Goal: Task Accomplishment & Management: Manage account settings

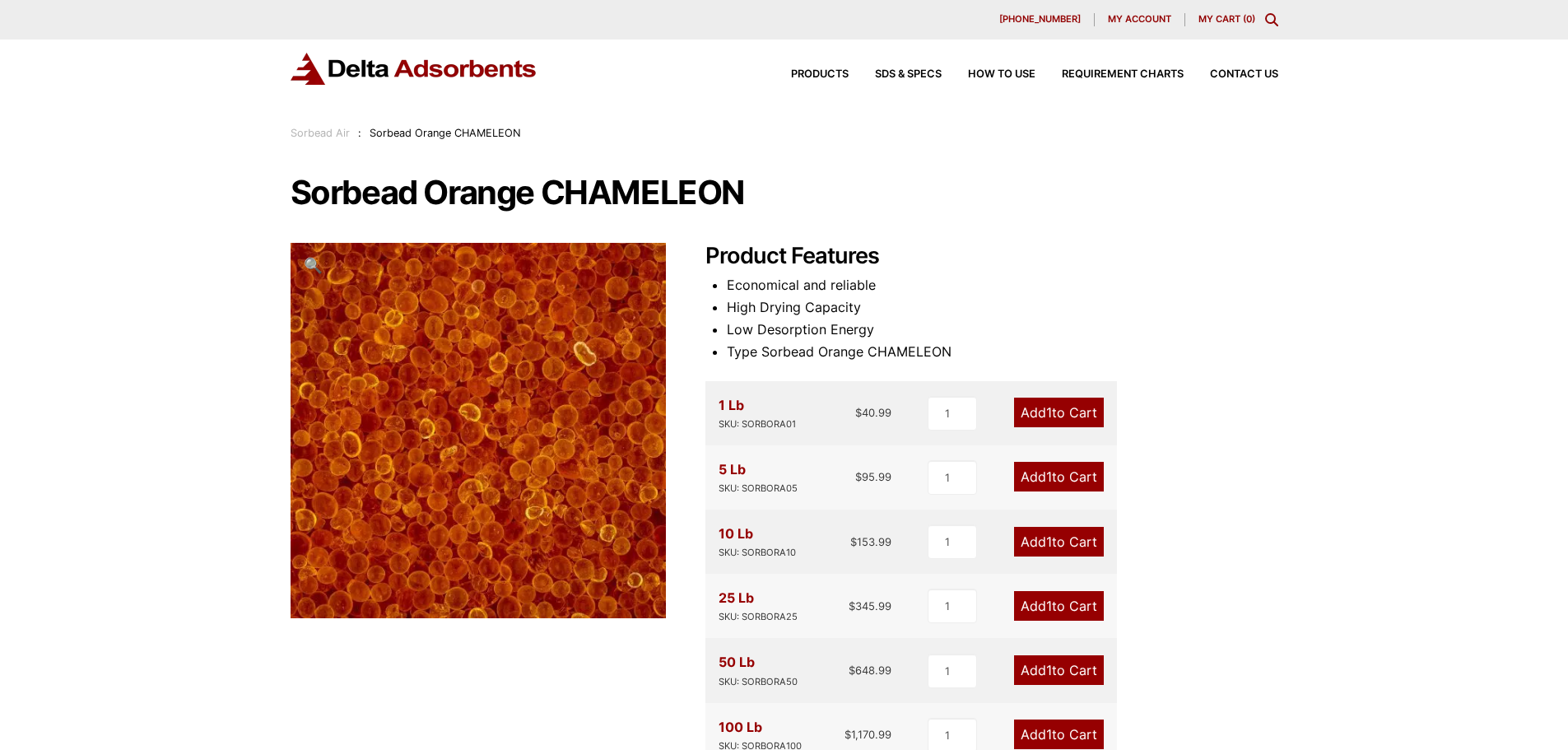
click at [1144, 19] on span "My account" at bounding box center [1140, 19] width 63 height 9
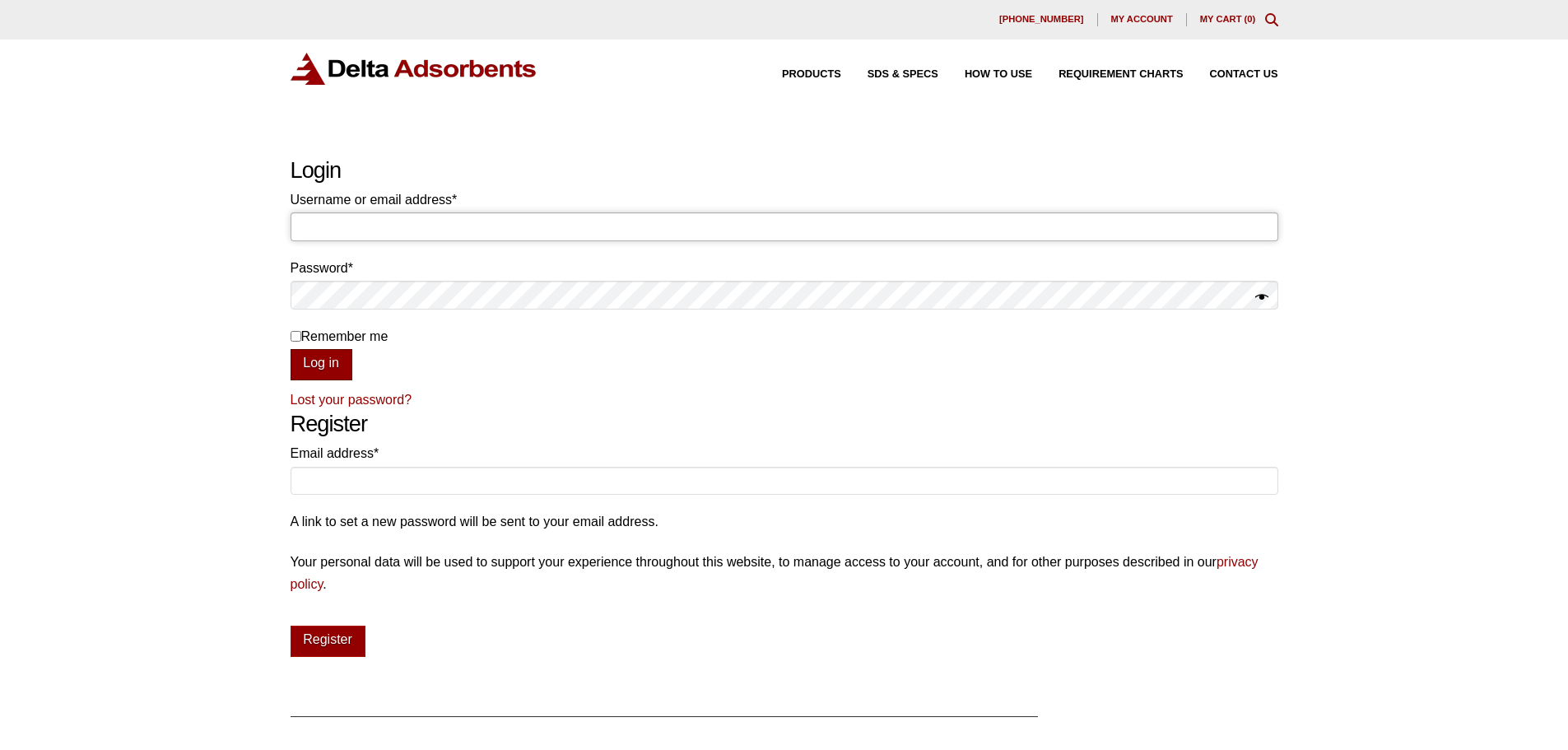
type input "[PERSON_NAME][EMAIL_ADDRESS][DOMAIN_NAME]"
click at [325, 373] on button "Log in" at bounding box center [321, 365] width 61 height 32
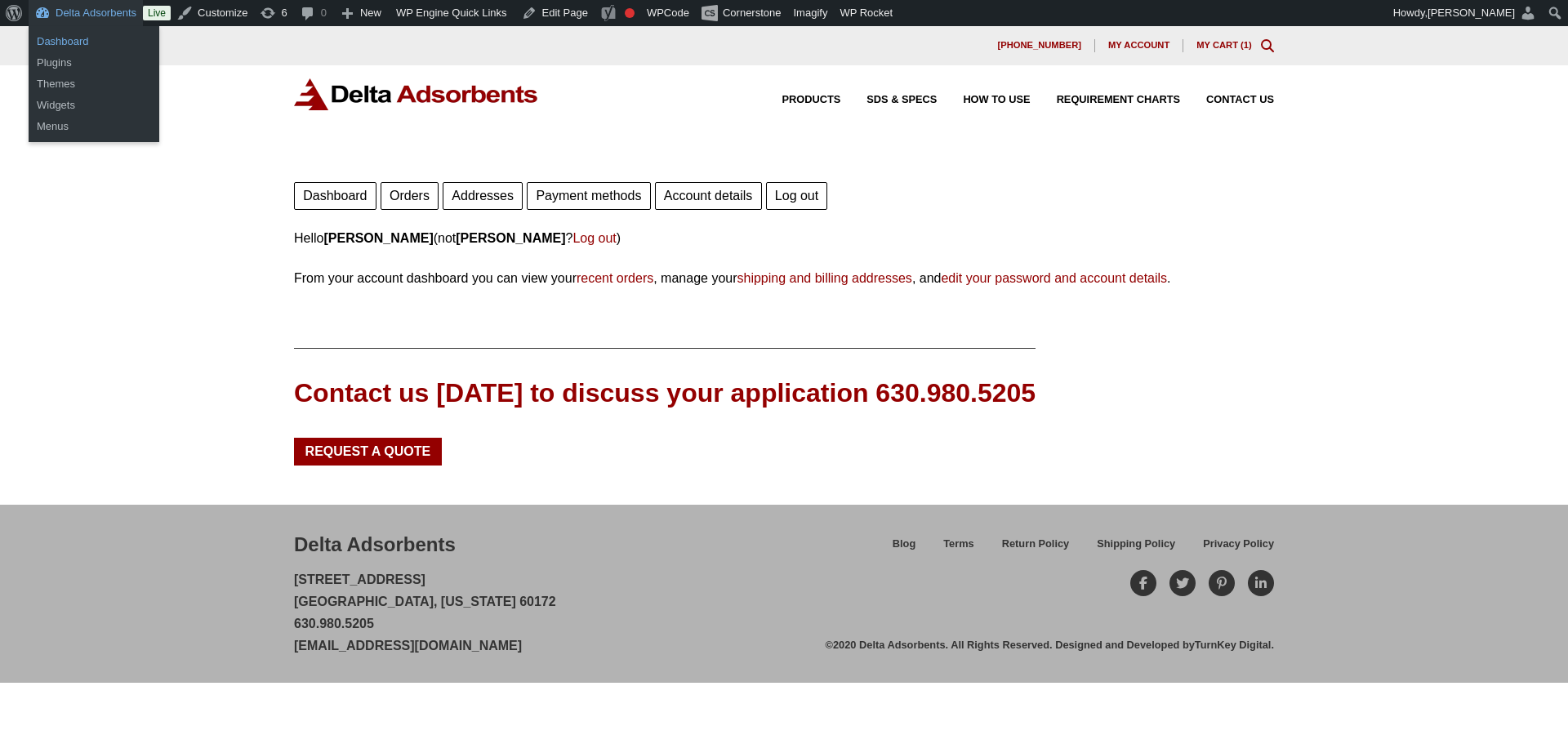
click at [65, 35] on link "Dashboard" at bounding box center [93, 42] width 131 height 22
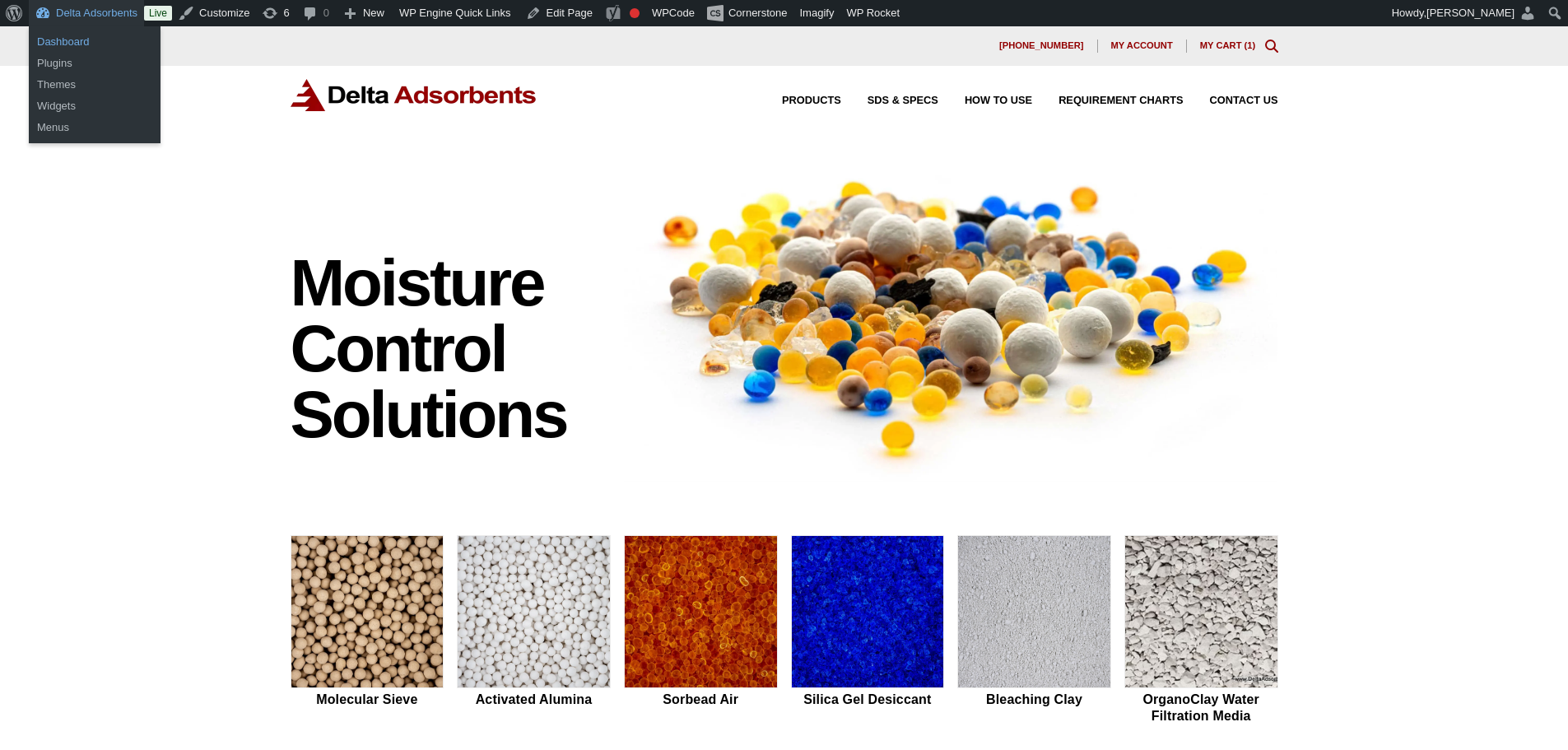
click at [79, 49] on link "Dashboard" at bounding box center [94, 43] width 132 height 22
